Goal: Find specific page/section: Find specific page/section

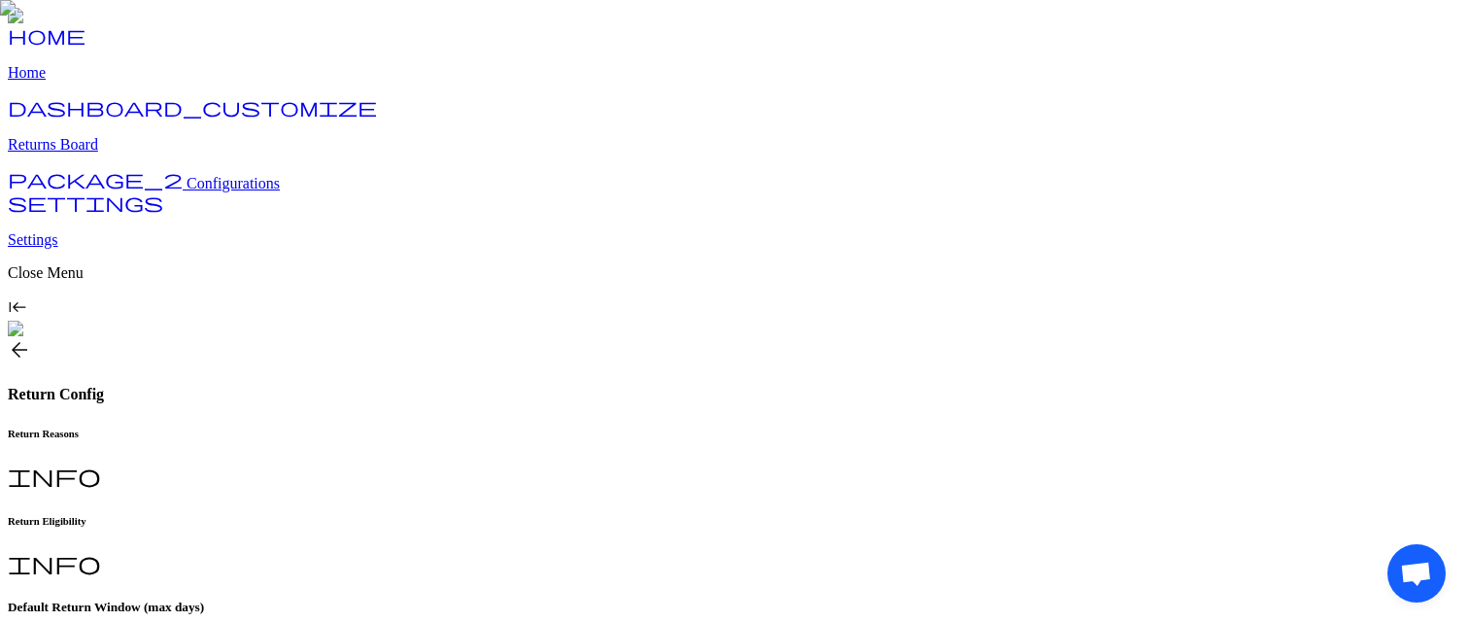
click at [96, 154] on p "Returns Board" at bounding box center [734, 144] width 1453 height 17
click at [123, 154] on p "Returns Board" at bounding box center [734, 144] width 1453 height 17
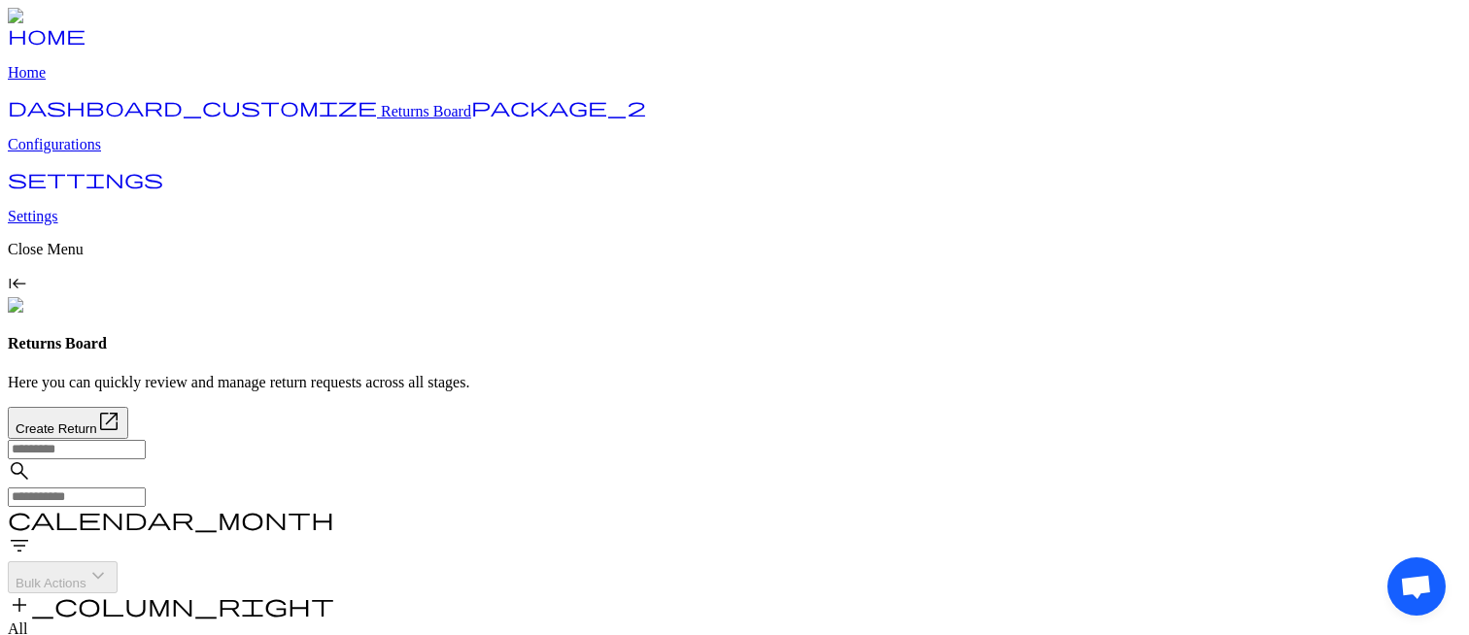
scroll to position [48, 0]
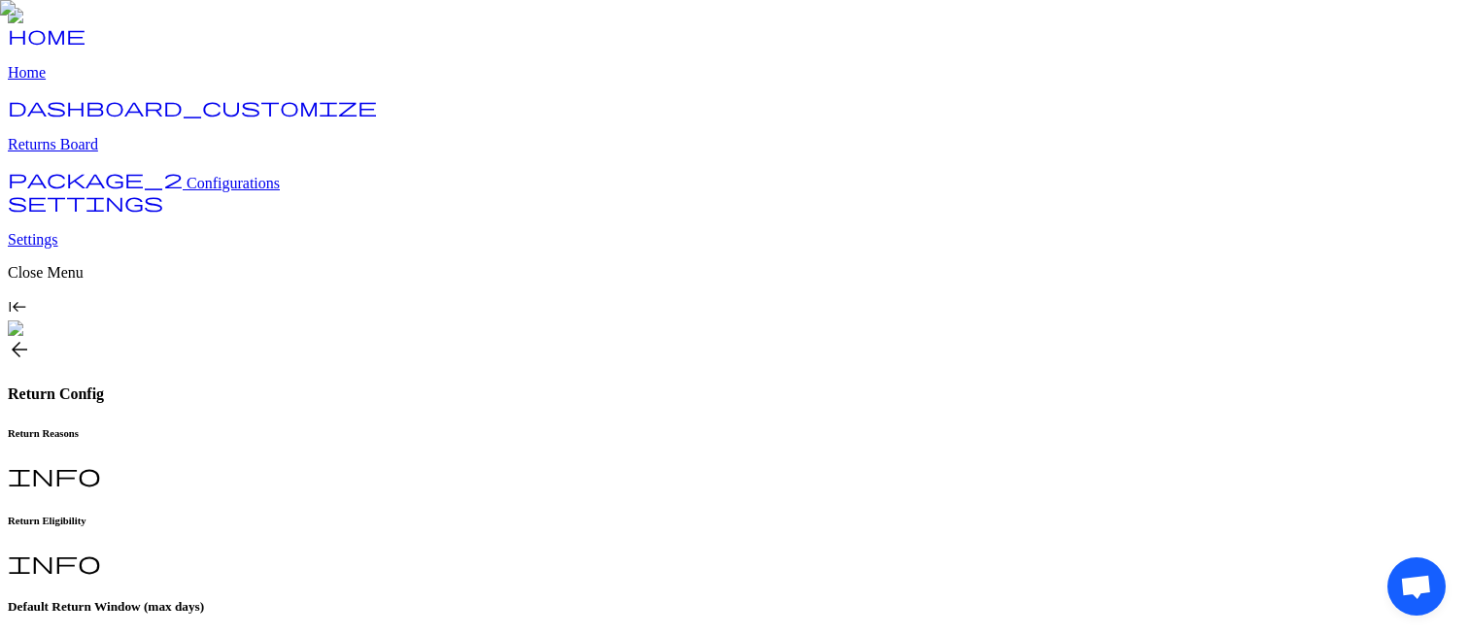
type input "**"
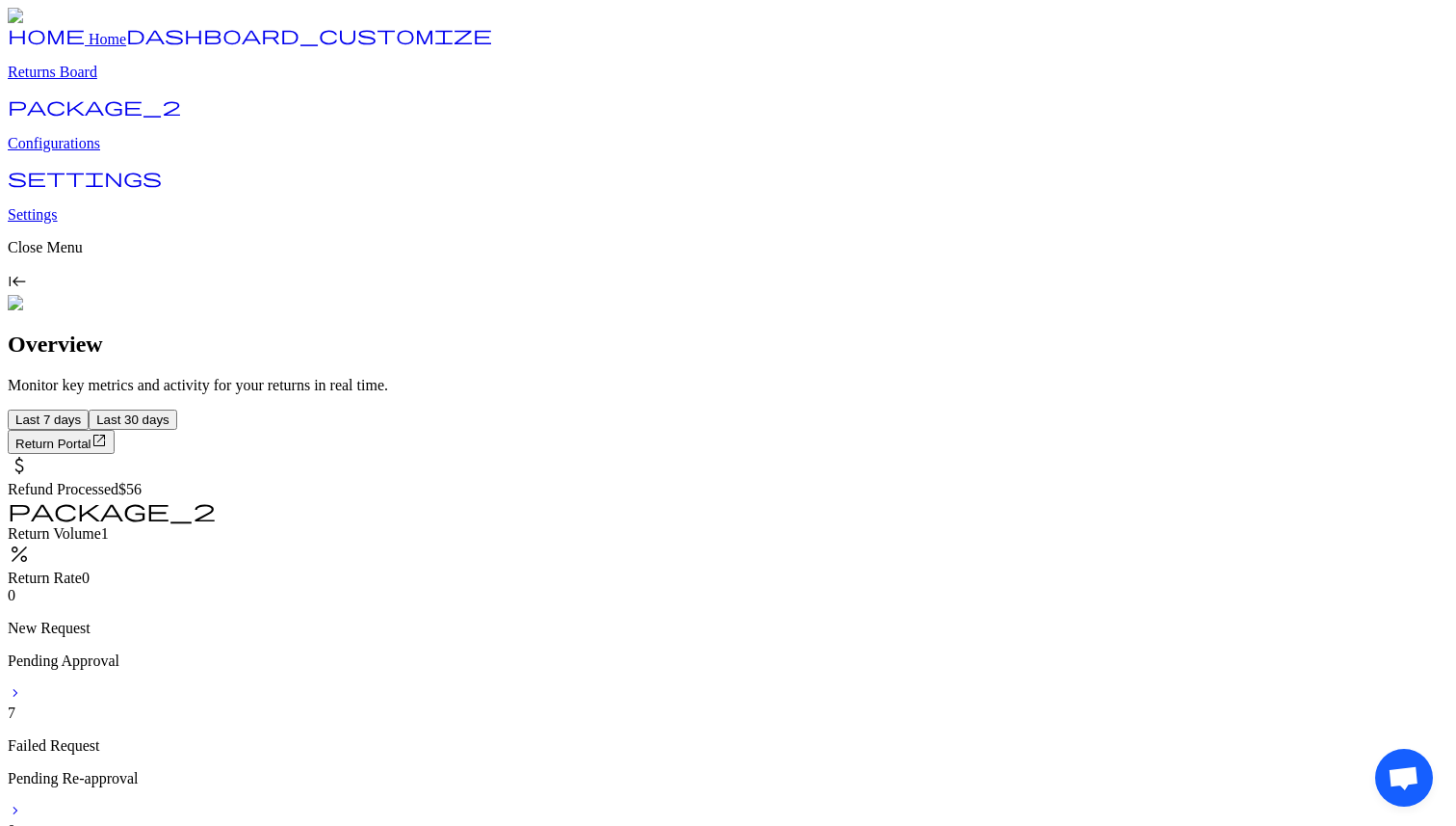
scroll to position [54, 0]
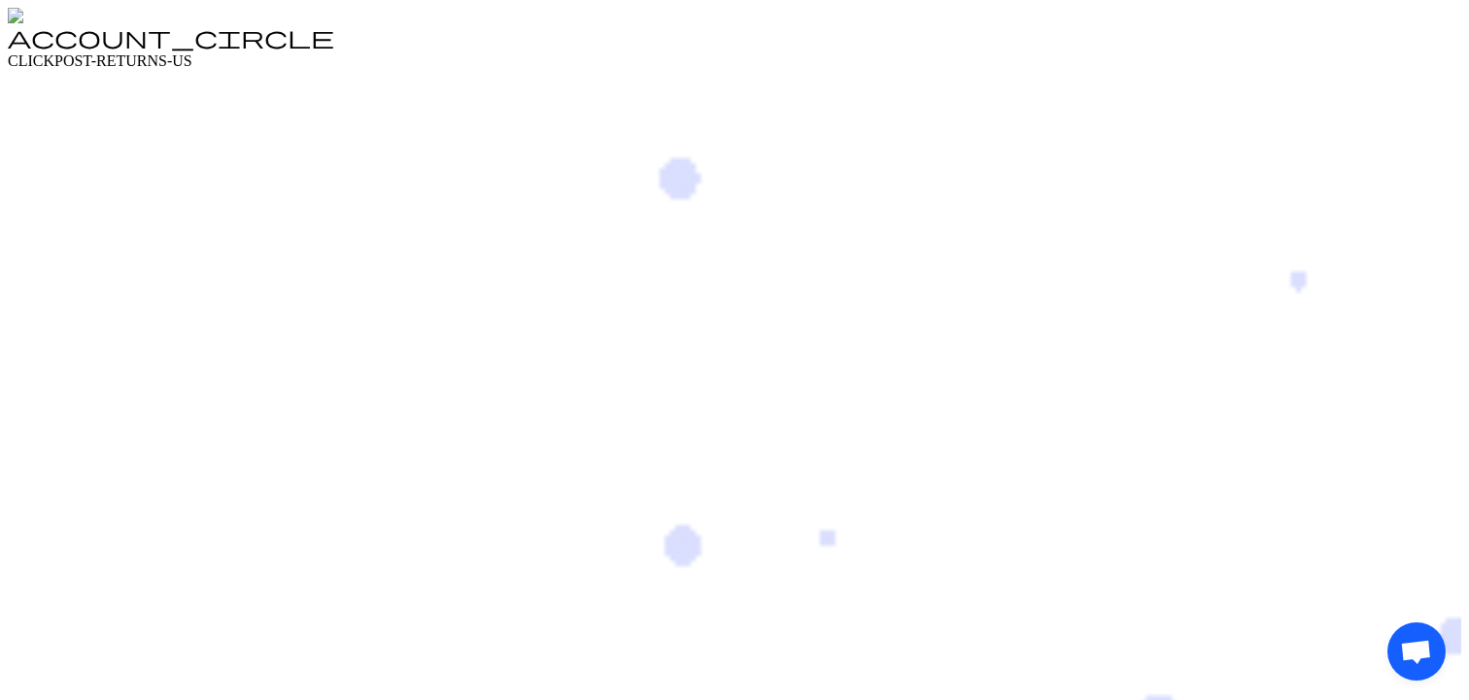
scroll to position [108, 0]
